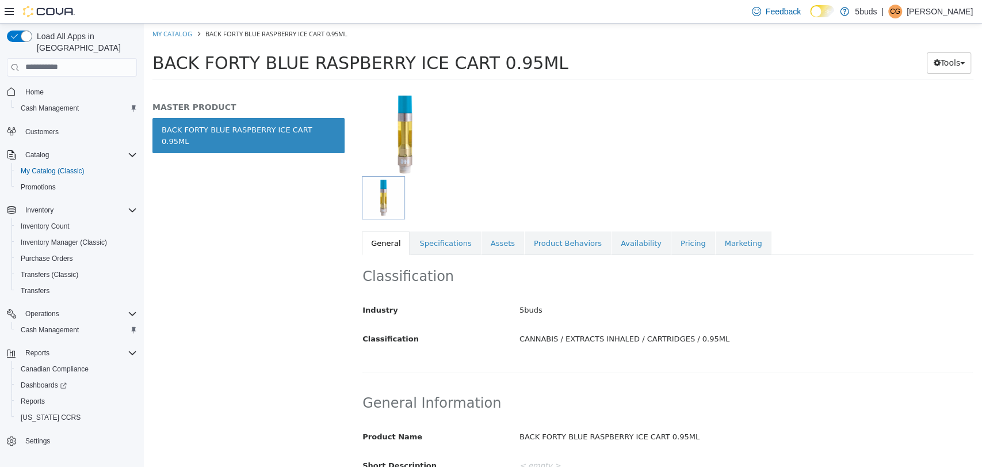
scroll to position [192, 0]
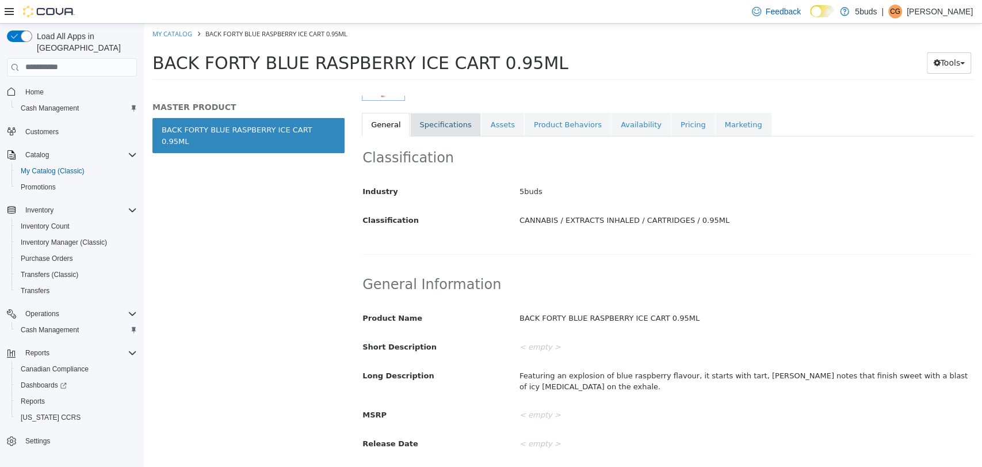
click at [434, 136] on div "Classification Industry 5buds Classification CANNABIS / EXTRACTS INHALED / CART…" at bounding box center [668, 195] width 612 height 118
click at [439, 132] on link "Specifications" at bounding box center [445, 124] width 70 height 24
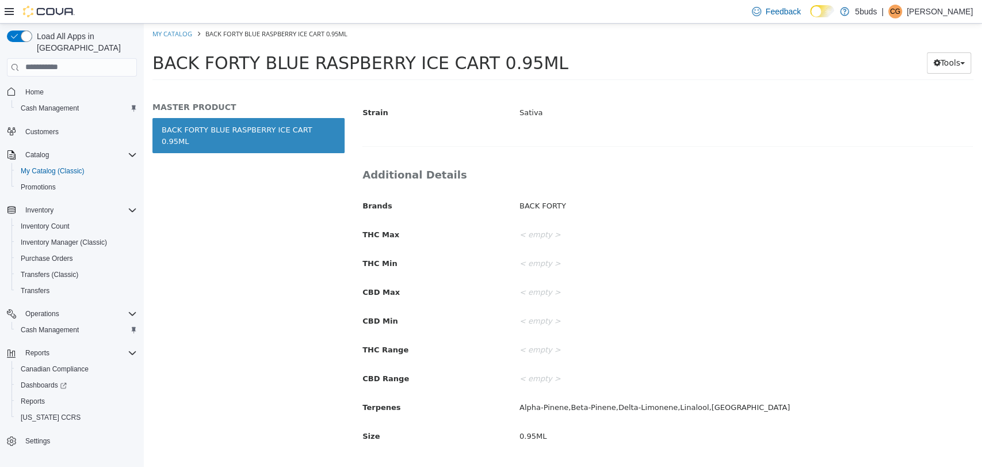
scroll to position [406, 0]
